Goal: Check status: Check status

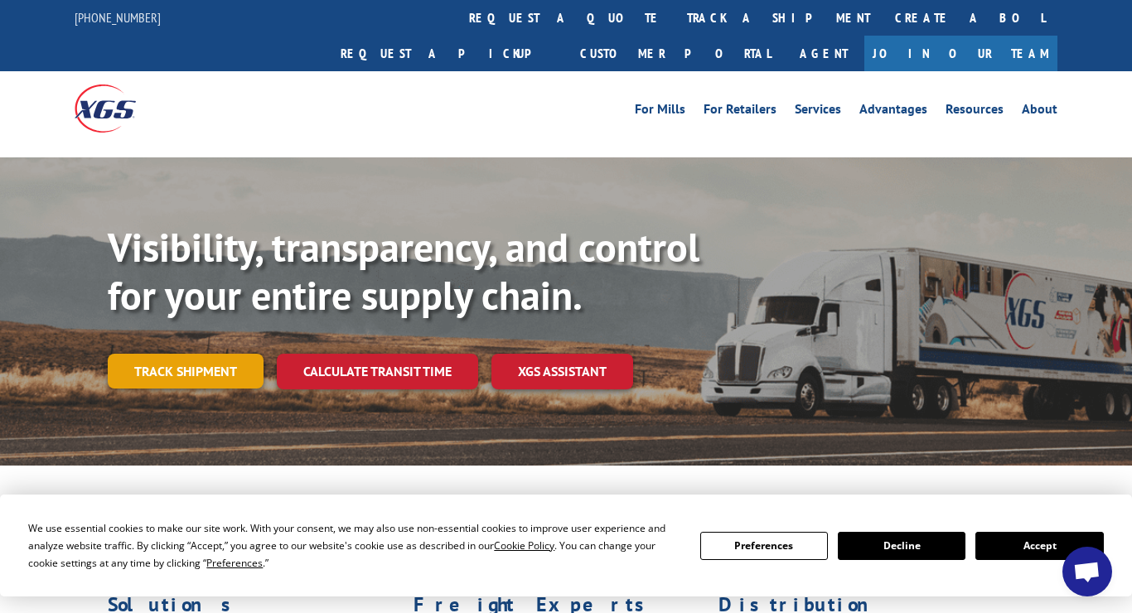
click at [205, 354] on link "Track shipment" at bounding box center [186, 371] width 156 height 35
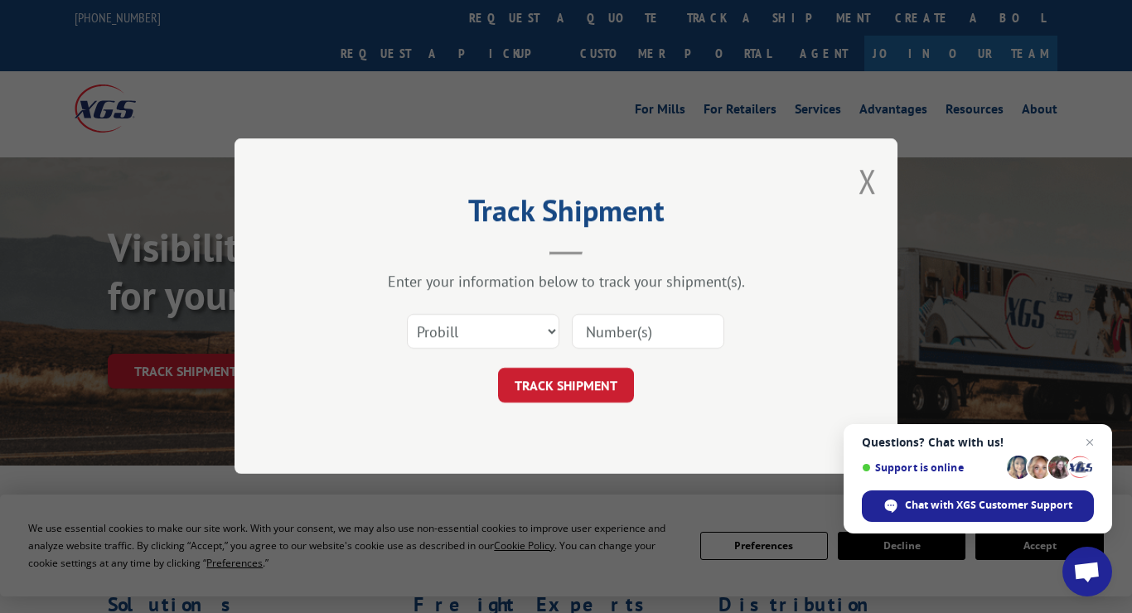
click at [647, 331] on input at bounding box center [648, 332] width 152 height 35
paste input "17235274BOL"
type input "17235274BOL"
click at [582, 391] on button "TRACK SHIPMENT" at bounding box center [566, 386] width 136 height 35
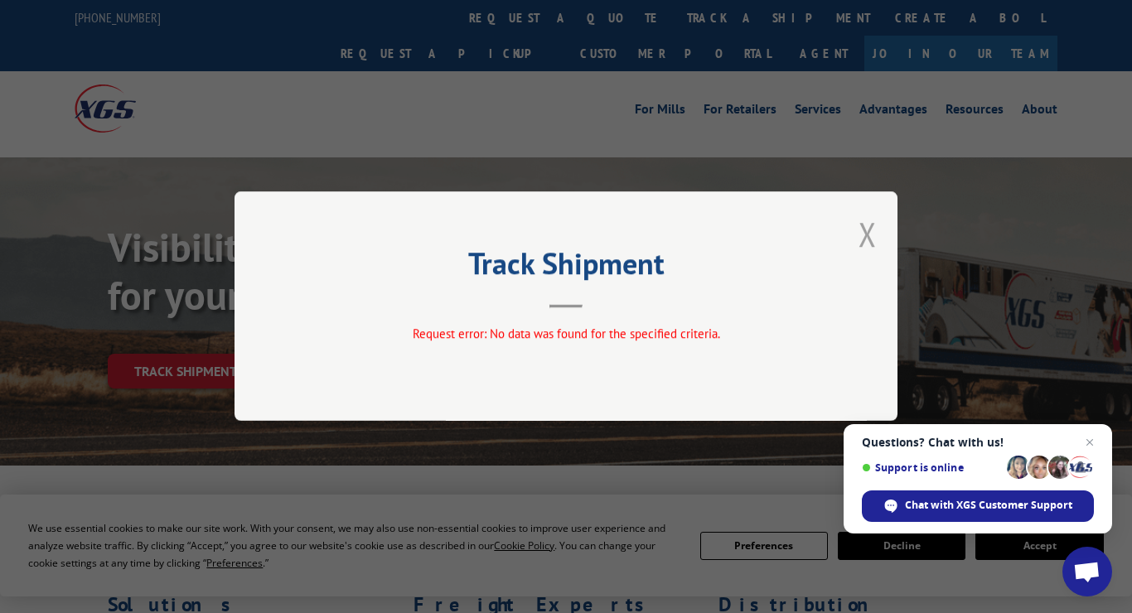
click at [868, 236] on button "Close modal" at bounding box center [867, 234] width 18 height 44
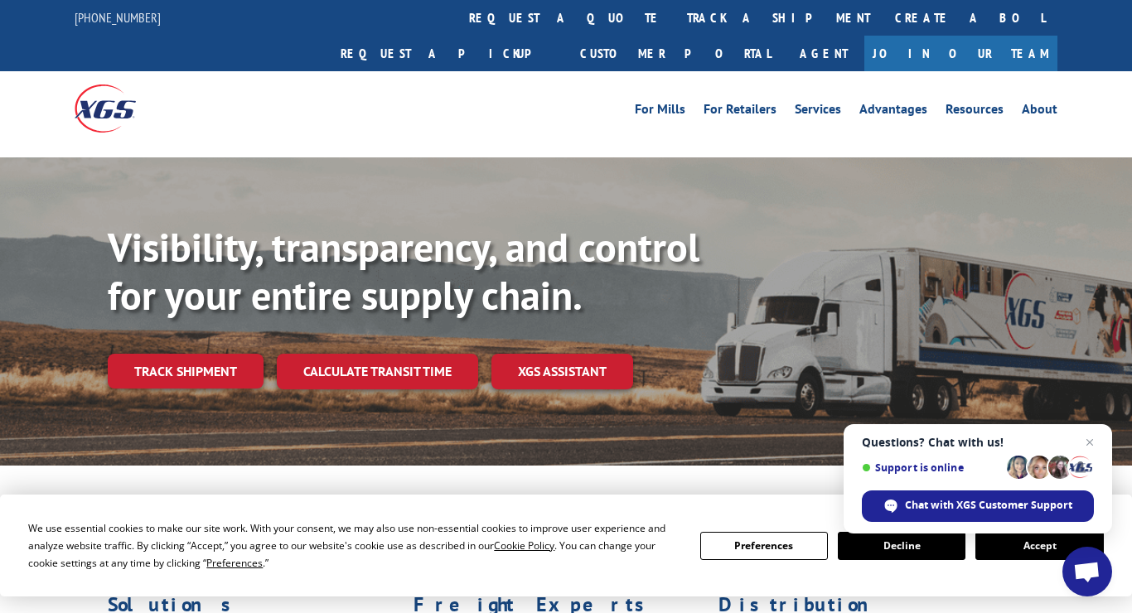
click at [1027, 549] on button "Accept" at bounding box center [1039, 546] width 128 height 28
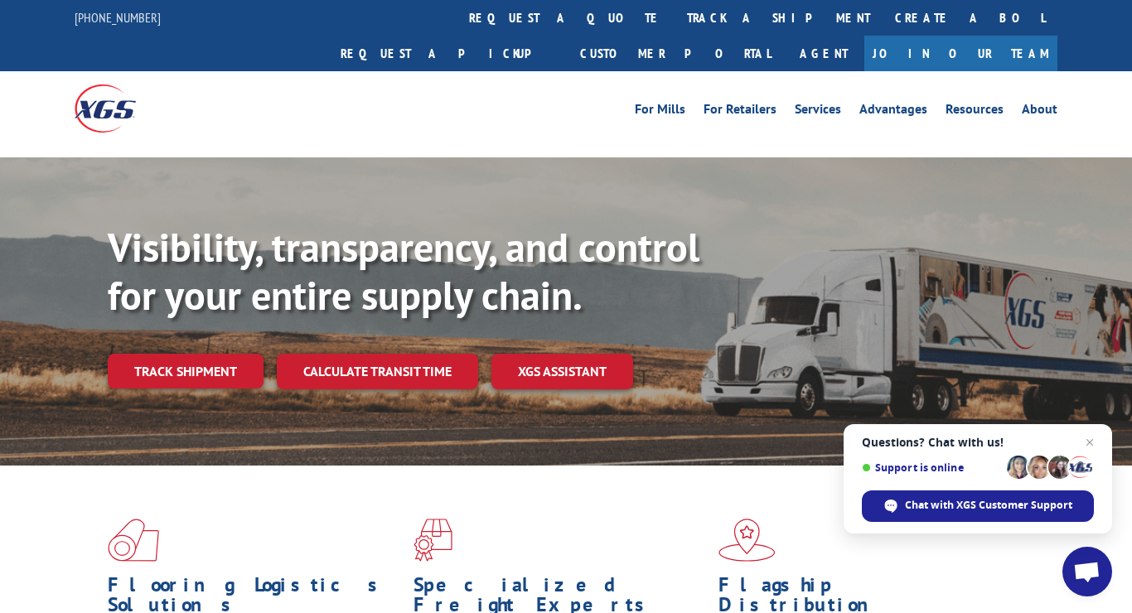
click at [1100, 80] on div "For [PERSON_NAME] For Retailers Services Advantages Resources About For [PERSON…" at bounding box center [566, 108] width 1132 height 74
